Goal: Task Accomplishment & Management: Complete application form

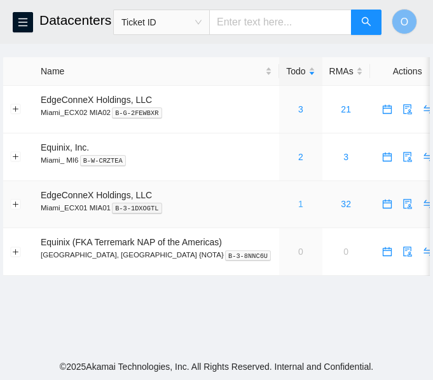
click at [298, 204] on link "1" at bounding box center [300, 204] width 5 height 10
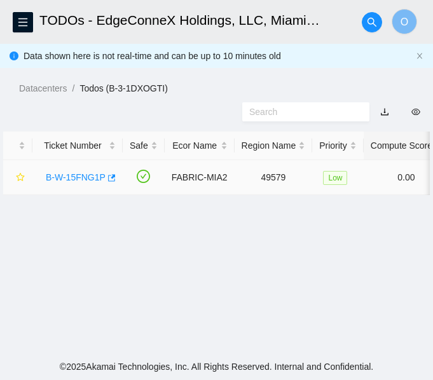
click at [83, 174] on link "B-W-15FNG1P" at bounding box center [76, 177] width 60 height 10
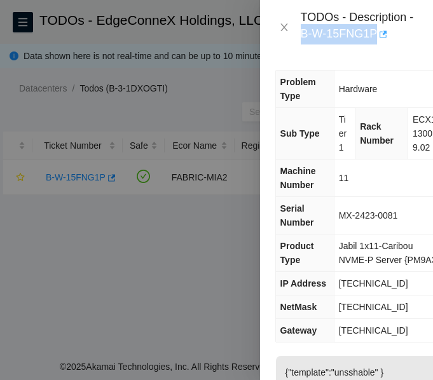
drag, startPoint x: 299, startPoint y: 33, endPoint x: 377, endPoint y: 35, distance: 78.2
click at [377, 35] on div "TODOs - Description - B-W-15FNG1P" at bounding box center [346, 27] width 142 height 34
copy div "B-W-15FNG1P"
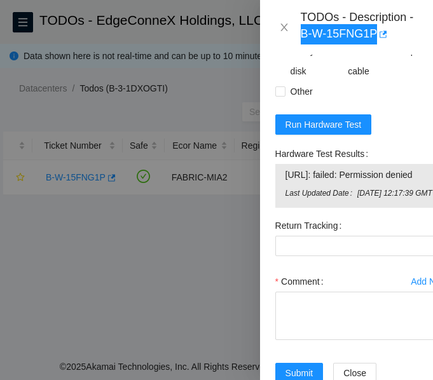
scroll to position [827, 0]
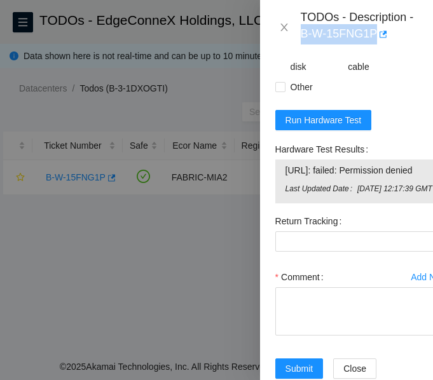
drag, startPoint x: 415, startPoint y: 226, endPoint x: 319, endPoint y: 252, distance: 98.9
click at [319, 200] on tbody "[URL]: failed: Permission denied Last Updated Date [DATE] 12:17:39 GMT" at bounding box center [362, 182] width 154 height 38
click at [330, 177] on span "[URL]: failed: Permission denied" at bounding box center [362, 170] width 153 height 14
click at [329, 177] on span "[URL]: failed: Permission denied" at bounding box center [362, 170] width 153 height 14
drag, startPoint x: 329, startPoint y: 240, endPoint x: 366, endPoint y: 235, distance: 36.6
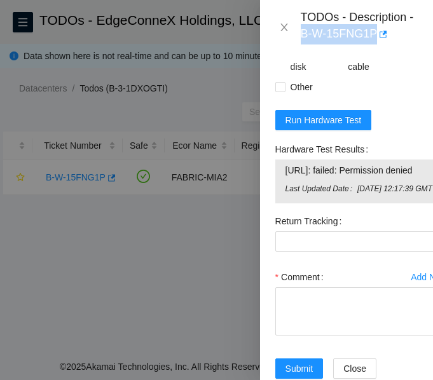
click at [350, 177] on span "[URL]: failed: Permission denied" at bounding box center [362, 170] width 153 height 14
click at [307, 177] on span "[URL]: failed: Permission denied" at bounding box center [362, 170] width 153 height 14
drag, startPoint x: 317, startPoint y: 235, endPoint x: 280, endPoint y: 226, distance: 37.2
click at [280, 203] on div "[URL]: failed: Permission denied Last Updated Date [DATE] 12:17:39 GMT" at bounding box center [361, 182] width 173 height 44
copy tbody "[URL]: failed: Permission denied"
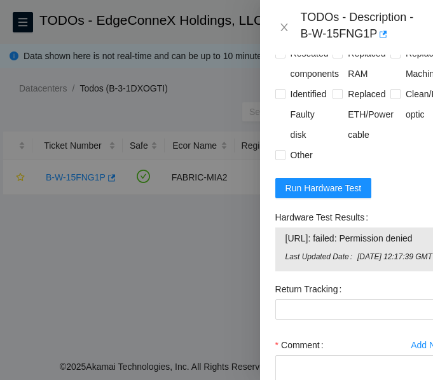
scroll to position [636, 0]
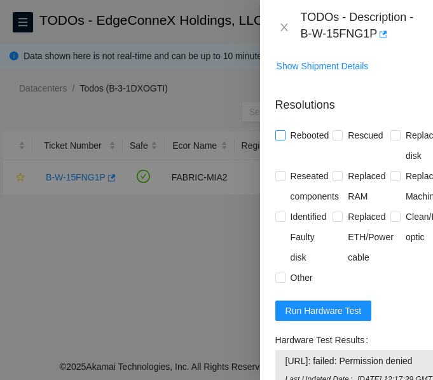
click at [282, 139] on input "Rebooted" at bounding box center [279, 134] width 9 height 9
checkbox input "true"
click at [334, 139] on input "Rescued" at bounding box center [337, 134] width 9 height 9
checkbox input "true"
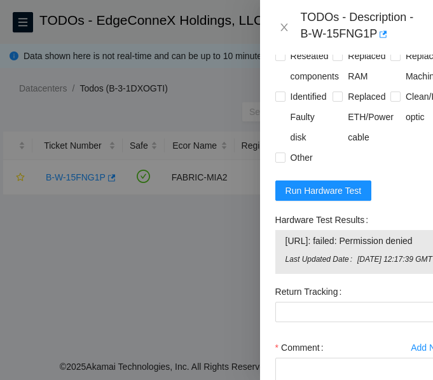
scroll to position [766, 0]
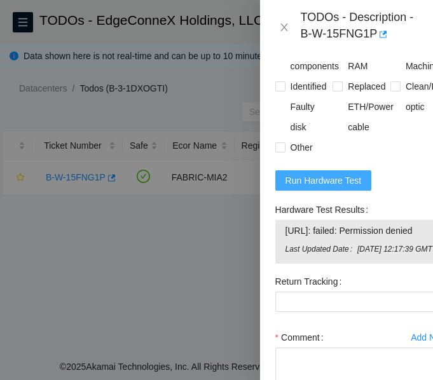
click at [321, 188] on span "Run Hardware Test" at bounding box center [324, 181] width 76 height 14
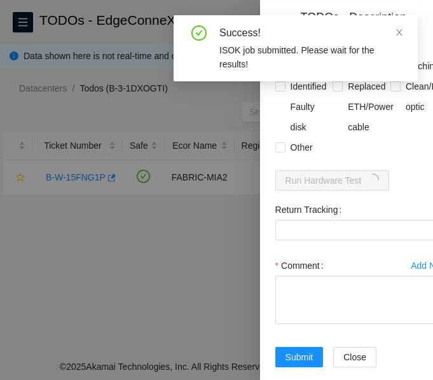
scroll to position [859, 0]
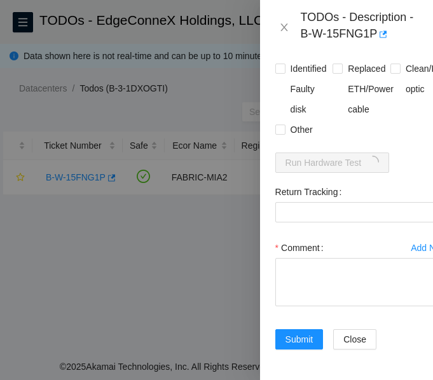
drag, startPoint x: 151, startPoint y: 200, endPoint x: 214, endPoint y: 205, distance: 63.8
click at [214, 205] on div at bounding box center [216, 190] width 433 height 380
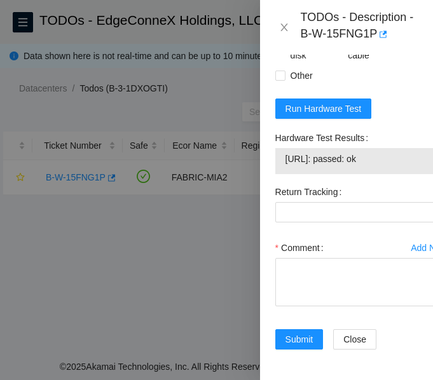
drag, startPoint x: 389, startPoint y: 195, endPoint x: 282, endPoint y: 198, distance: 106.9
click at [282, 174] on div "[URL]: passed: ok" at bounding box center [361, 161] width 173 height 26
copy tbody "[URL]: passed: ok"
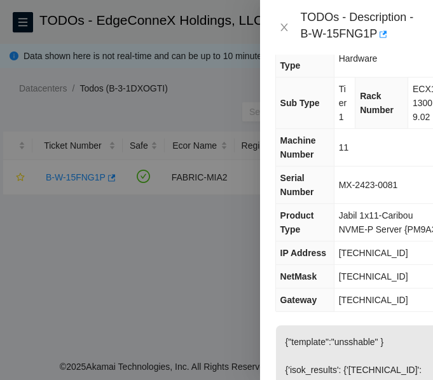
scroll to position [0, 0]
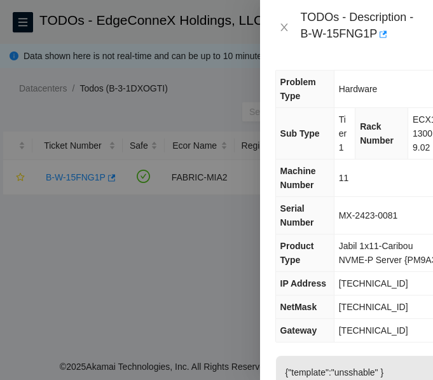
drag, startPoint x: 334, startPoint y: 58, endPoint x: 299, endPoint y: 37, distance: 40.8
click at [334, 58] on div "Problem Type Hardware Sub Type Tier 1 Rack Number ECX1.1300.09.02 Machine Numbe…" at bounding box center [361, 218] width 203 height 326
click at [282, 27] on icon "close" at bounding box center [284, 27] width 10 height 10
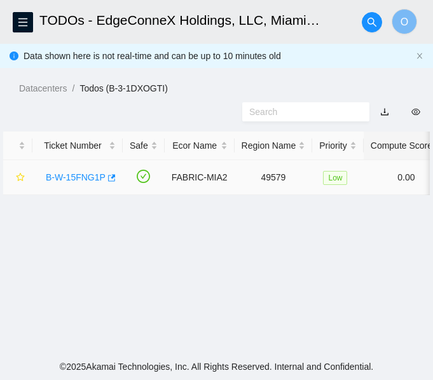
click at [83, 180] on link "B-W-15FNG1P" at bounding box center [76, 177] width 60 height 10
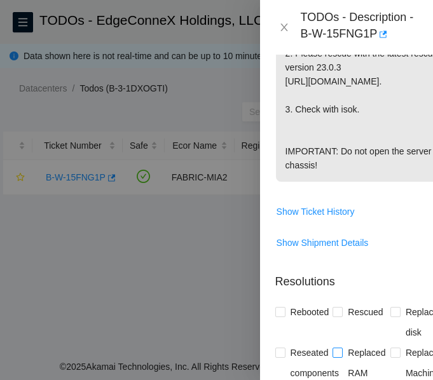
scroll to position [636, 0]
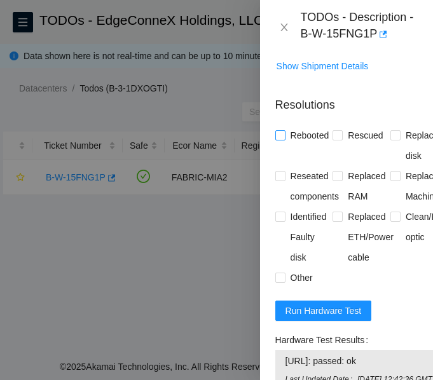
click at [278, 139] on input "Rebooted" at bounding box center [279, 134] width 9 height 9
checkbox input "true"
drag, startPoint x: 336, startPoint y: 195, endPoint x: 347, endPoint y: 196, distance: 11.6
click at [336, 139] on input "Rescued" at bounding box center [337, 134] width 9 height 9
checkbox input "true"
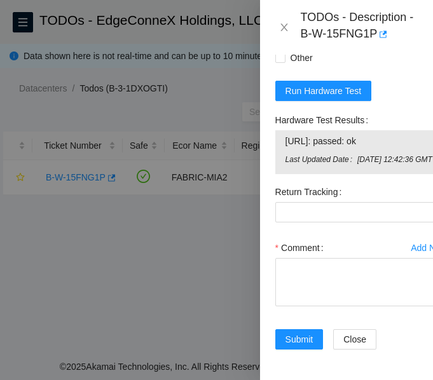
scroll to position [943, 0]
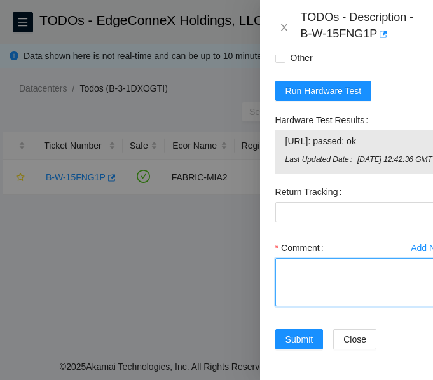
paste textarea "-Verified ticket is safe to work on: YES -NOCC Authorized: YES -Located server …"
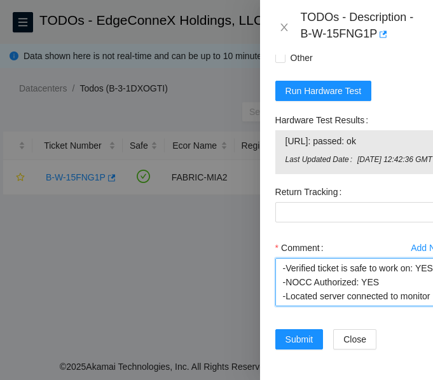
scroll to position [220, 0]
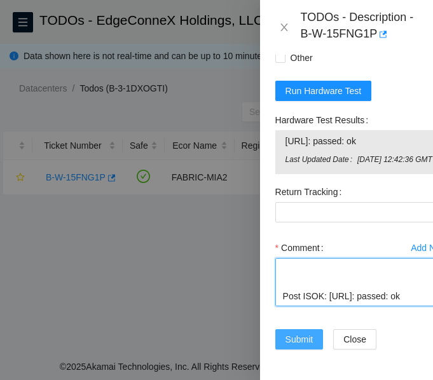
type textarea "-Verified ticket is safe to work on: YES -NOCC Authorized: YES -Located server …"
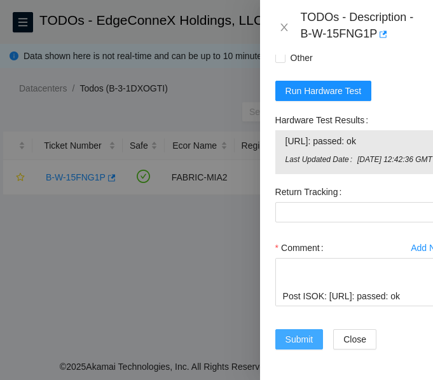
click at [299, 333] on span "Submit" at bounding box center [300, 340] width 28 height 14
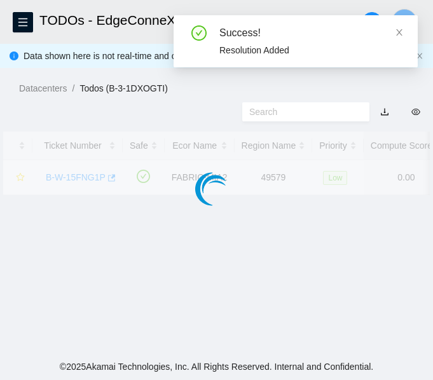
scroll to position [427, 0]
